Goal: Entertainment & Leisure: Consume media (video, audio)

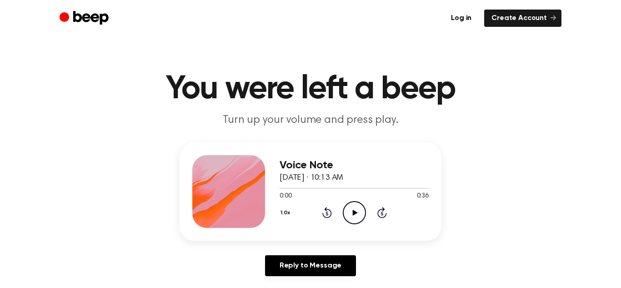
click at [355, 208] on icon "Play Audio" at bounding box center [354, 212] width 23 height 23
click at [328, 215] on icon "Rewind 5 seconds" at bounding box center [327, 212] width 10 height 12
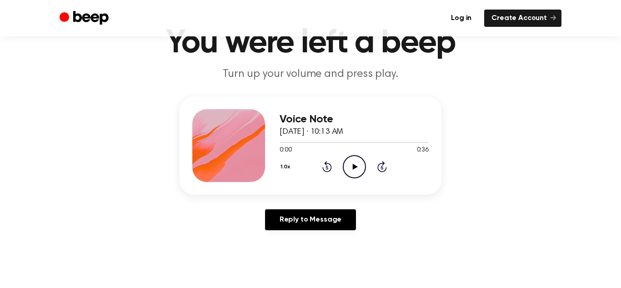
scroll to position [46, 0]
